Goal: Task Accomplishment & Management: Manage account settings

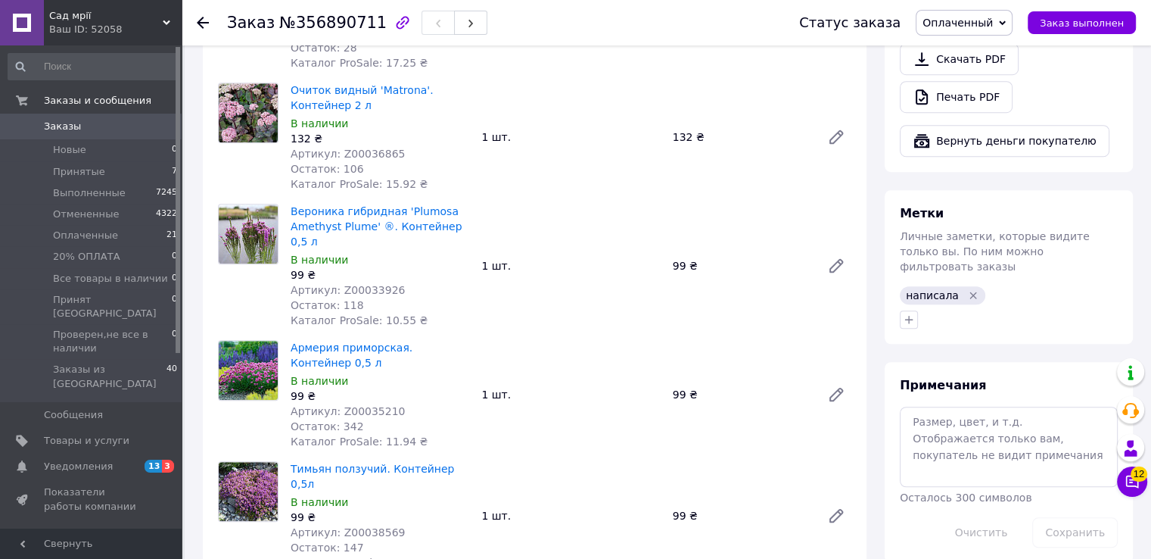
scroll to position [1211, 0]
